Goal: Information Seeking & Learning: Learn about a topic

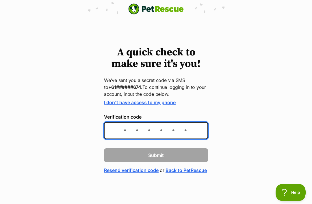
click at [119, 133] on input "Verification code" at bounding box center [156, 130] width 104 height 17
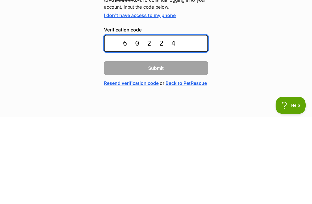
type input "602240"
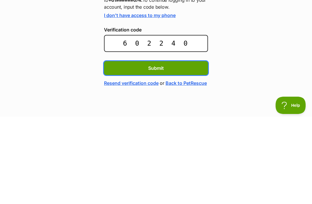
scroll to position [8, 0]
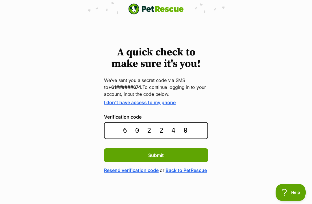
click at [163, 152] on span "Submit" at bounding box center [156, 155] width 16 height 7
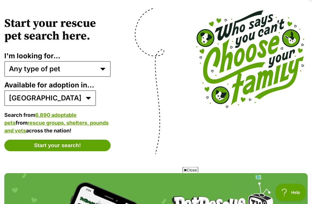
scroll to position [1107, 0]
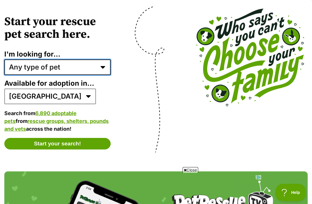
click at [72, 72] on select "Any type of pet Dogs Cats Other pets Pets looking for a home together Pets need…" at bounding box center [57, 68] width 106 height 16
select select "dogs"
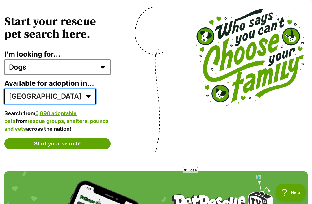
click at [32, 101] on select "[GEOGRAPHIC_DATA] ACT [GEOGRAPHIC_DATA] NT QLD SA TAS [GEOGRAPHIC_DATA] [GEOGRA…" at bounding box center [50, 97] width 92 height 16
select select "2"
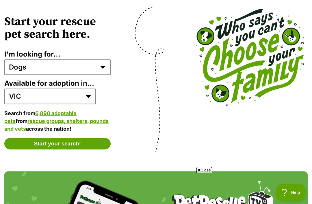
click at [55, 143] on button "Start your search!" at bounding box center [57, 144] width 106 height 12
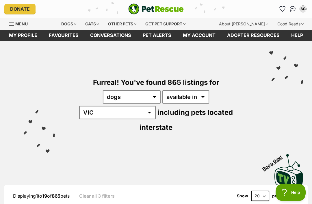
click at [13, 24] on span "Menu" at bounding box center [11, 24] width 5 height 1
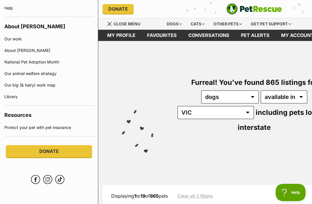
scroll to position [407, 0]
